Goal: Transaction & Acquisition: Purchase product/service

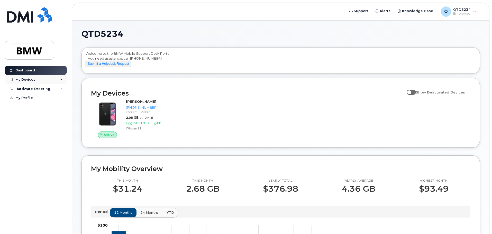
click at [55, 81] on div "My Devices" at bounding box center [36, 79] width 62 height 9
click at [62, 119] on div "Hardware Ordering" at bounding box center [36, 116] width 62 height 9
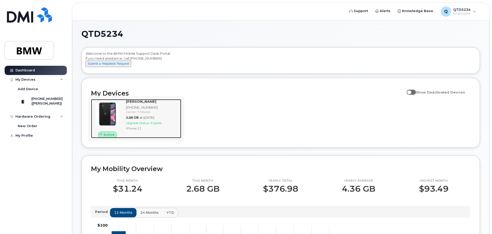
click at [109, 119] on img at bounding box center [107, 114] width 25 height 25
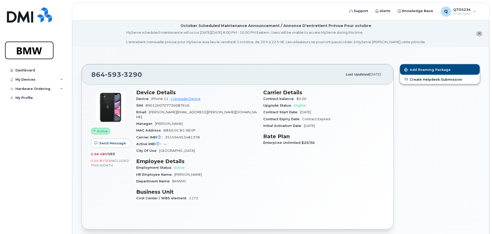
click at [40, 51] on img at bounding box center [30, 50] width 40 height 15
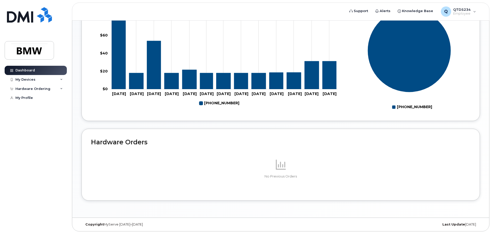
scroll to position [229, 0]
